Goal: Task Accomplishment & Management: Use online tool/utility

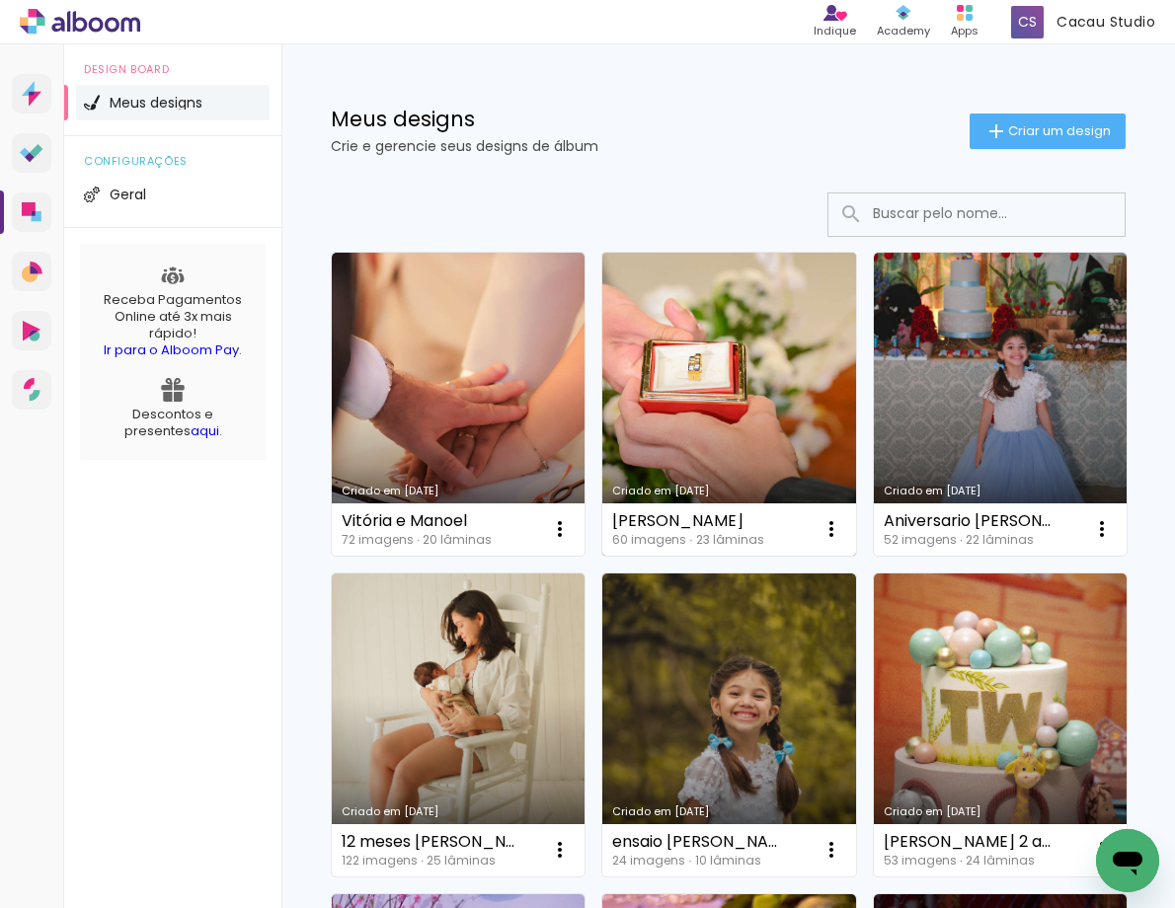
click at [719, 417] on link "Criado em [DATE]" at bounding box center [728, 404] width 253 height 303
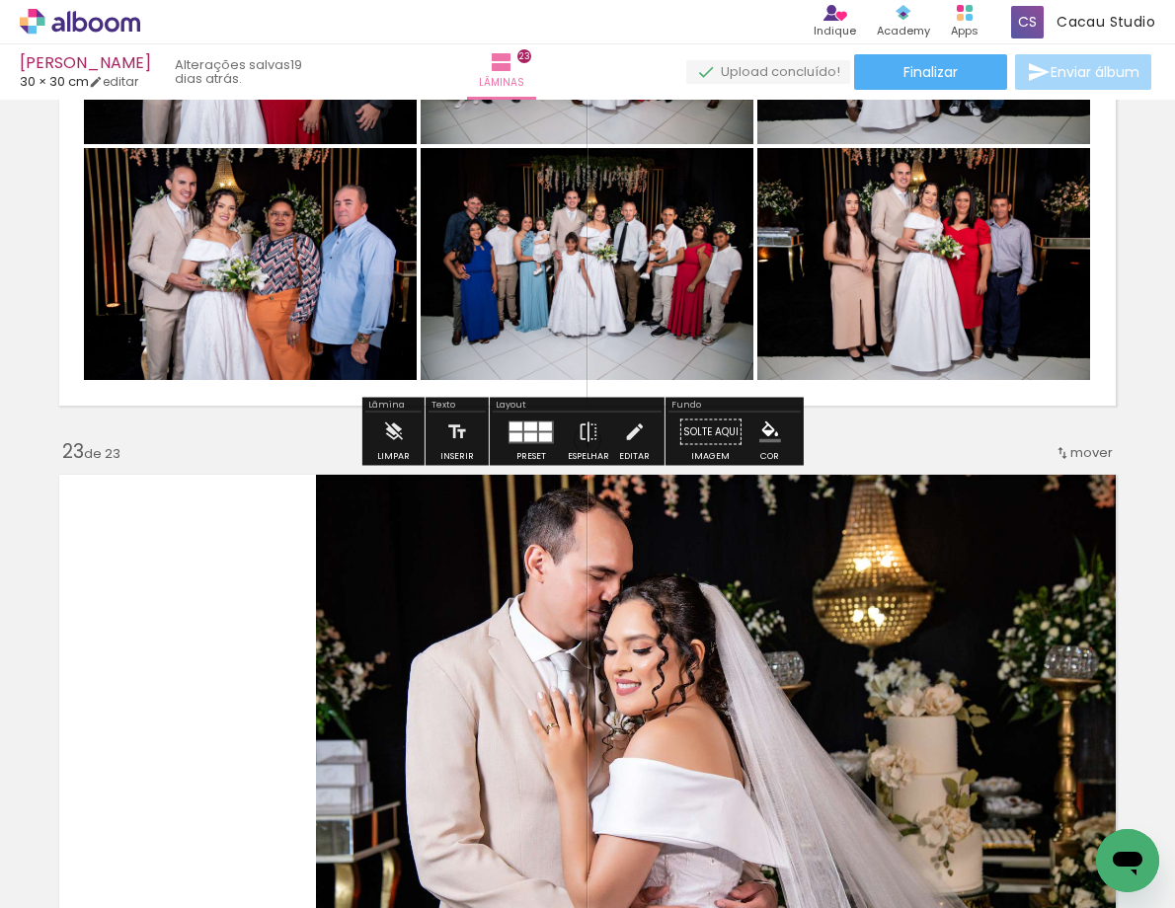
scroll to position [12603, 0]
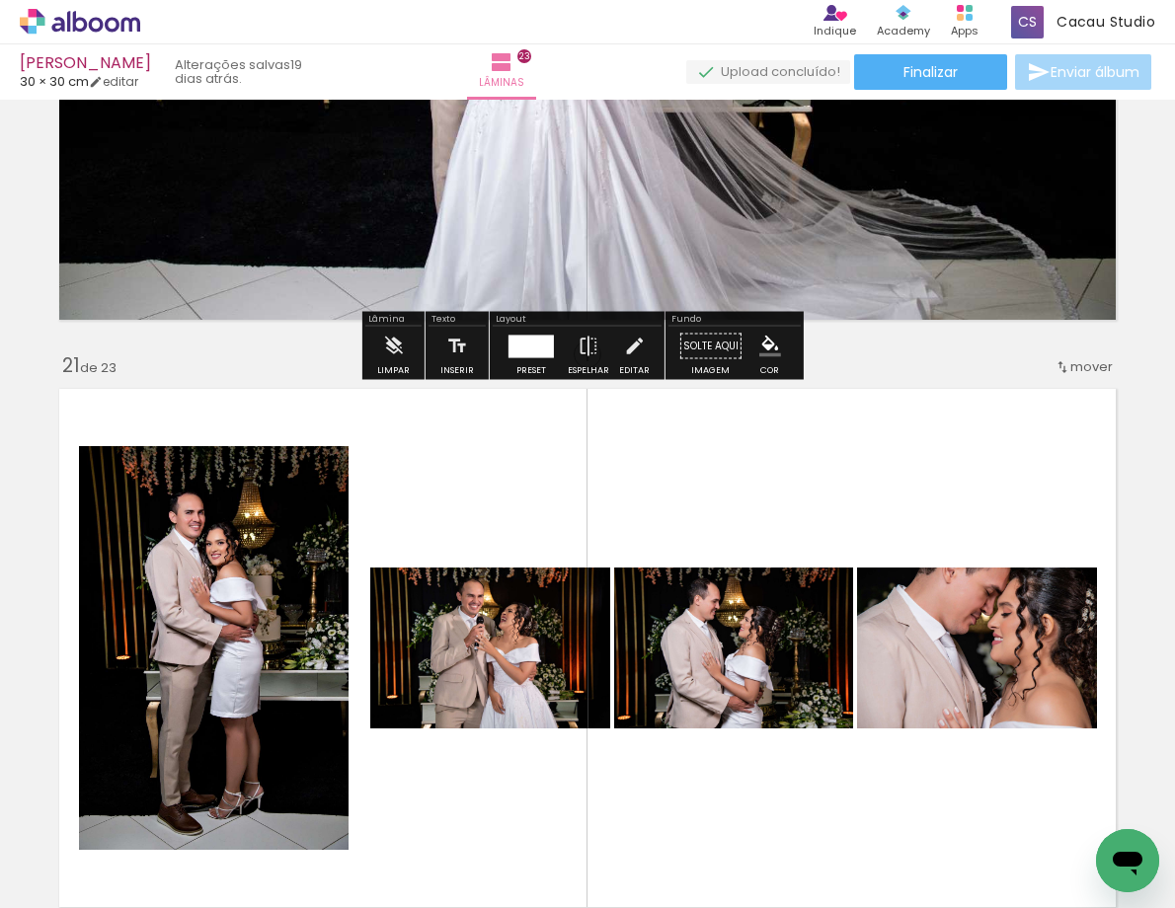
scroll to position [11418, 0]
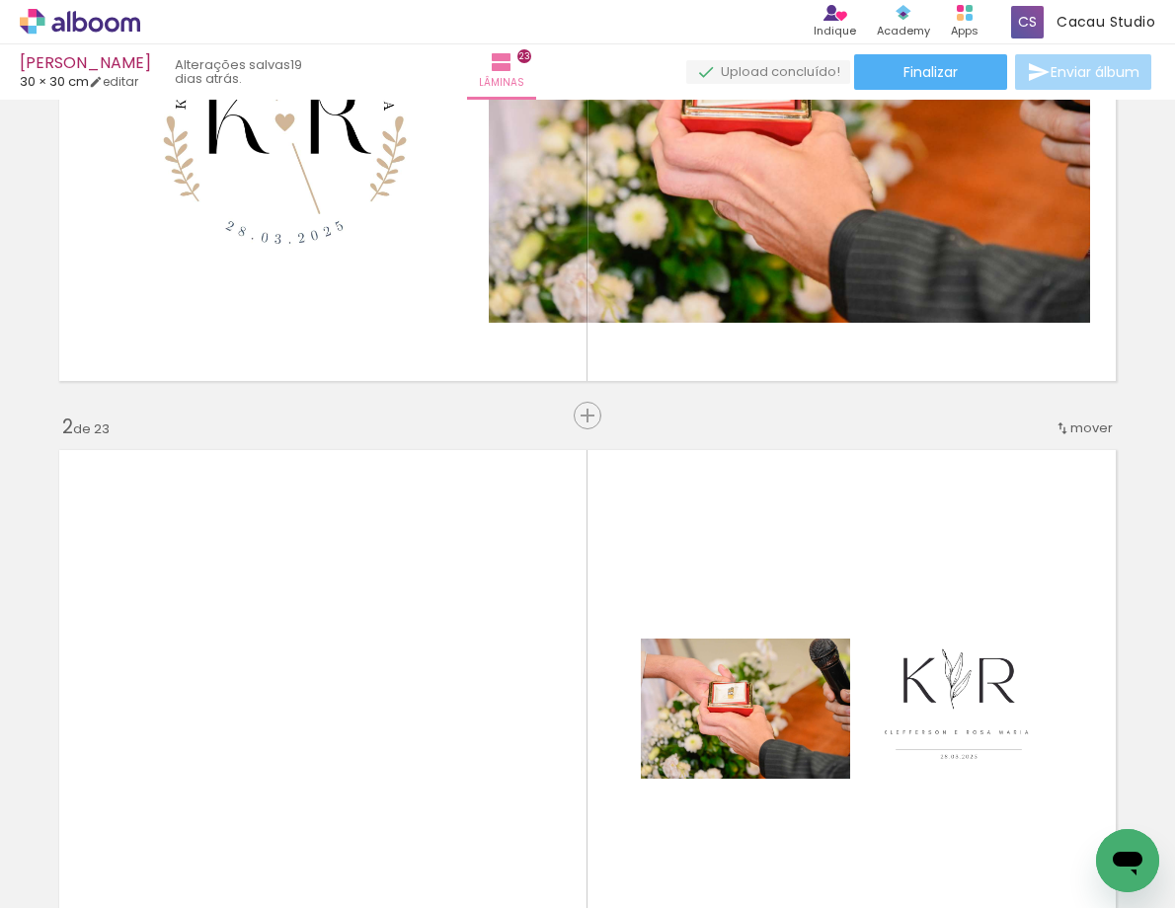
scroll to position [296, 0]
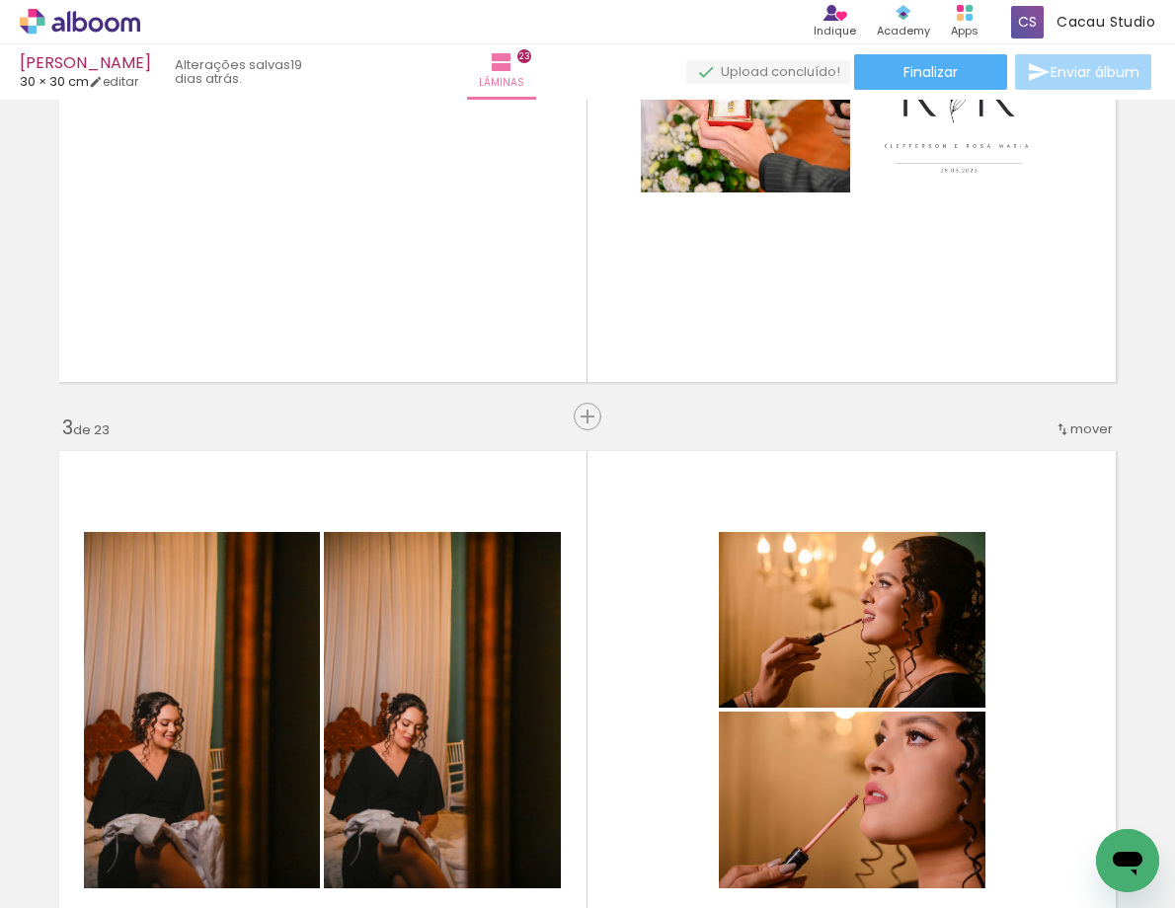
scroll to position [691, 0]
